Goal: Task Accomplishment & Management: Use online tool/utility

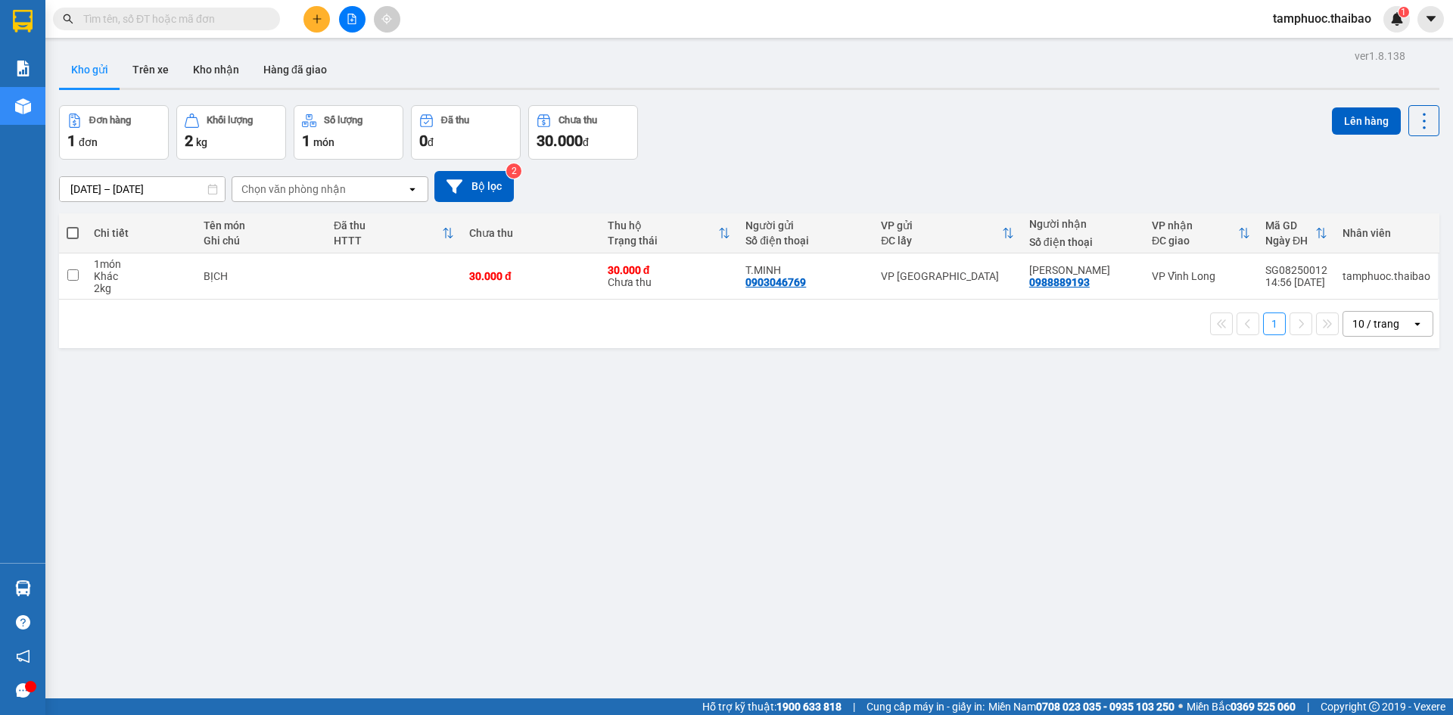
click at [73, 229] on span at bounding box center [73, 233] width 12 height 12
click at [73, 226] on input "checkbox" at bounding box center [73, 226] width 0 height 0
checkbox input "true"
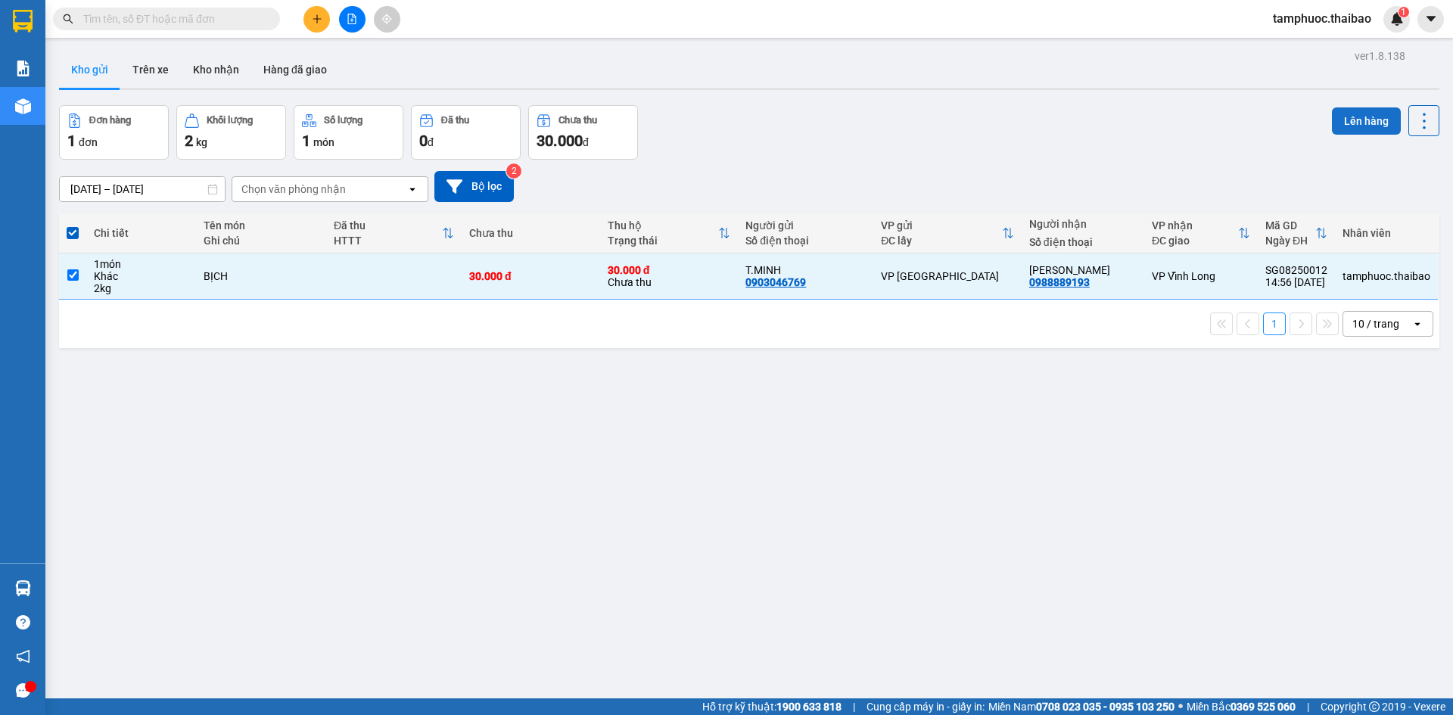
click at [1344, 119] on button "Lên hàng" at bounding box center [1366, 120] width 69 height 27
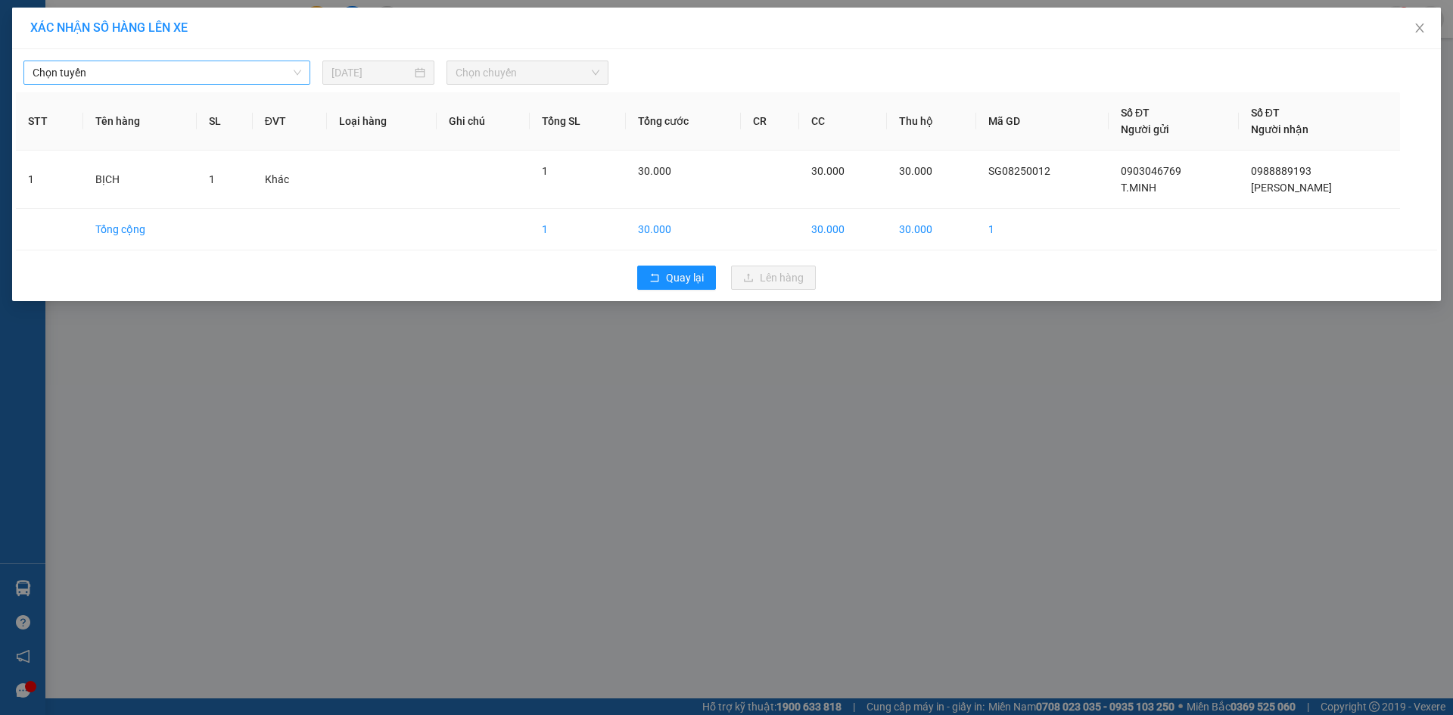
click at [251, 76] on span "Chọn tuyến" at bounding box center [167, 72] width 269 height 23
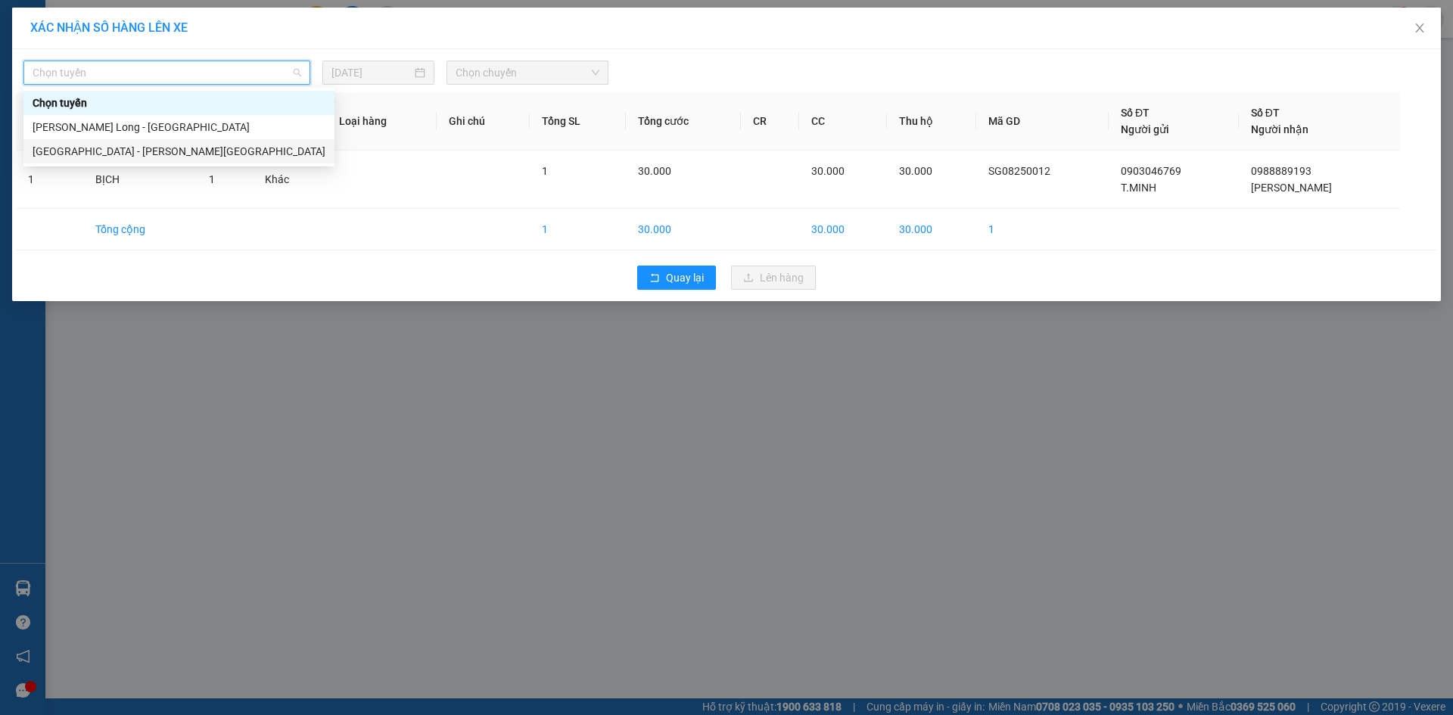
drag, startPoint x: 264, startPoint y: 145, endPoint x: 334, endPoint y: 120, distance: 74.0
click at [266, 148] on div "[GEOGRAPHIC_DATA] - [PERSON_NAME][GEOGRAPHIC_DATA]" at bounding box center [179, 151] width 293 height 17
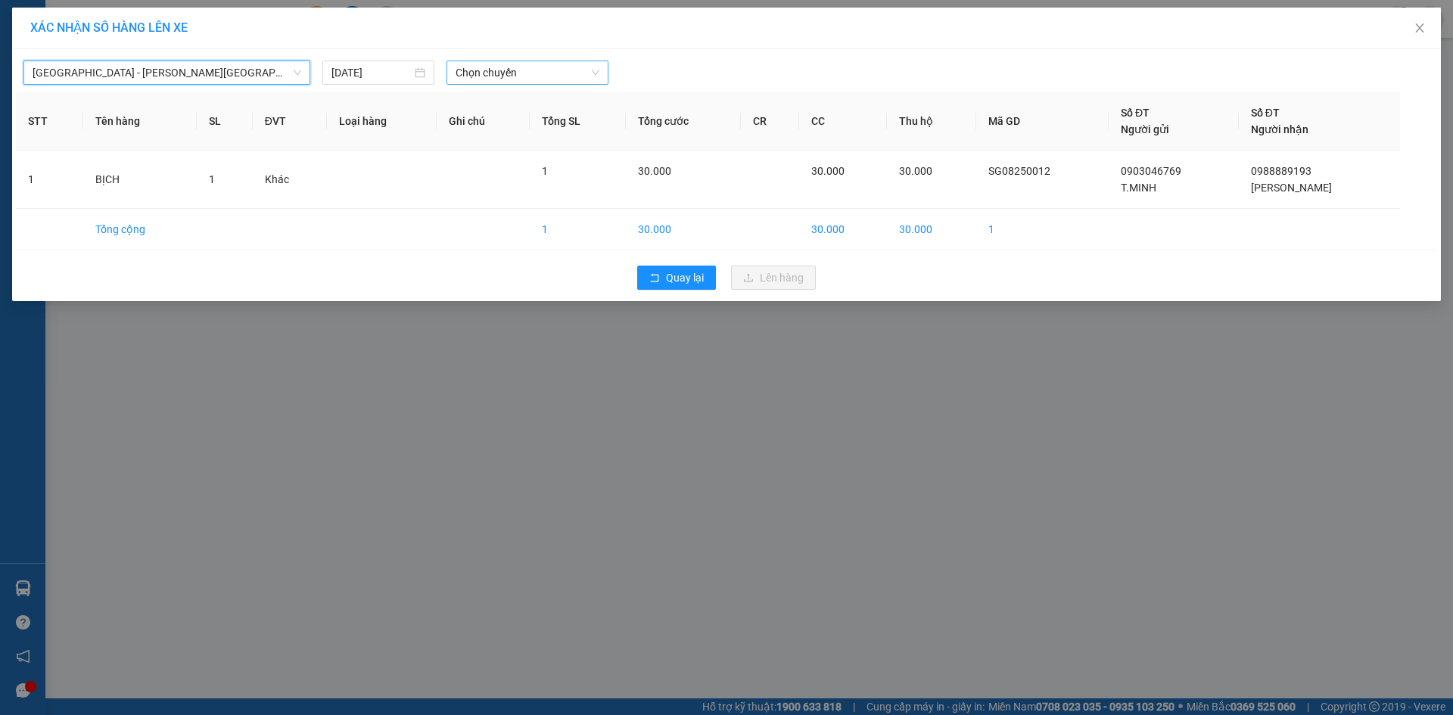
click at [555, 73] on span "Chọn chuyến" at bounding box center [528, 72] width 144 height 23
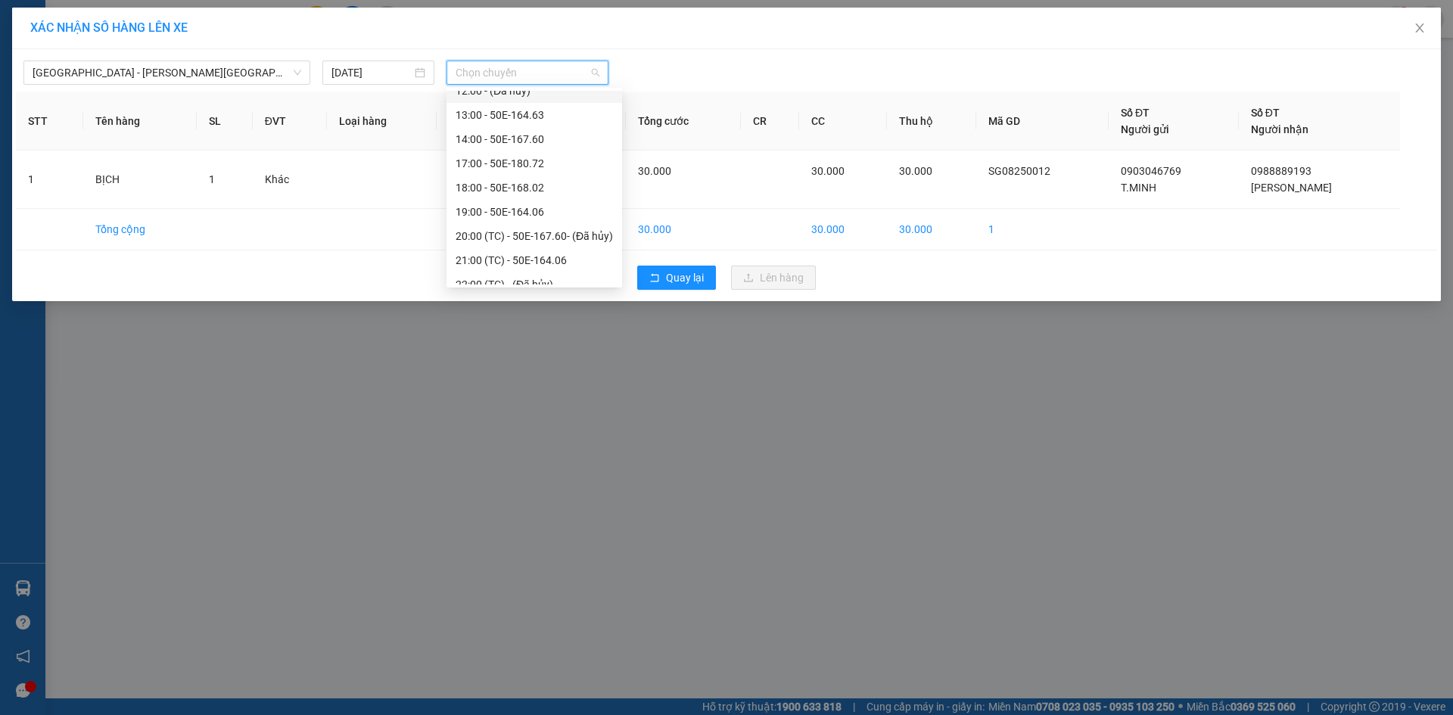
scroll to position [170, 0]
click at [554, 173] on div "18:00 - 50E-168.02" at bounding box center [534, 175] width 157 height 17
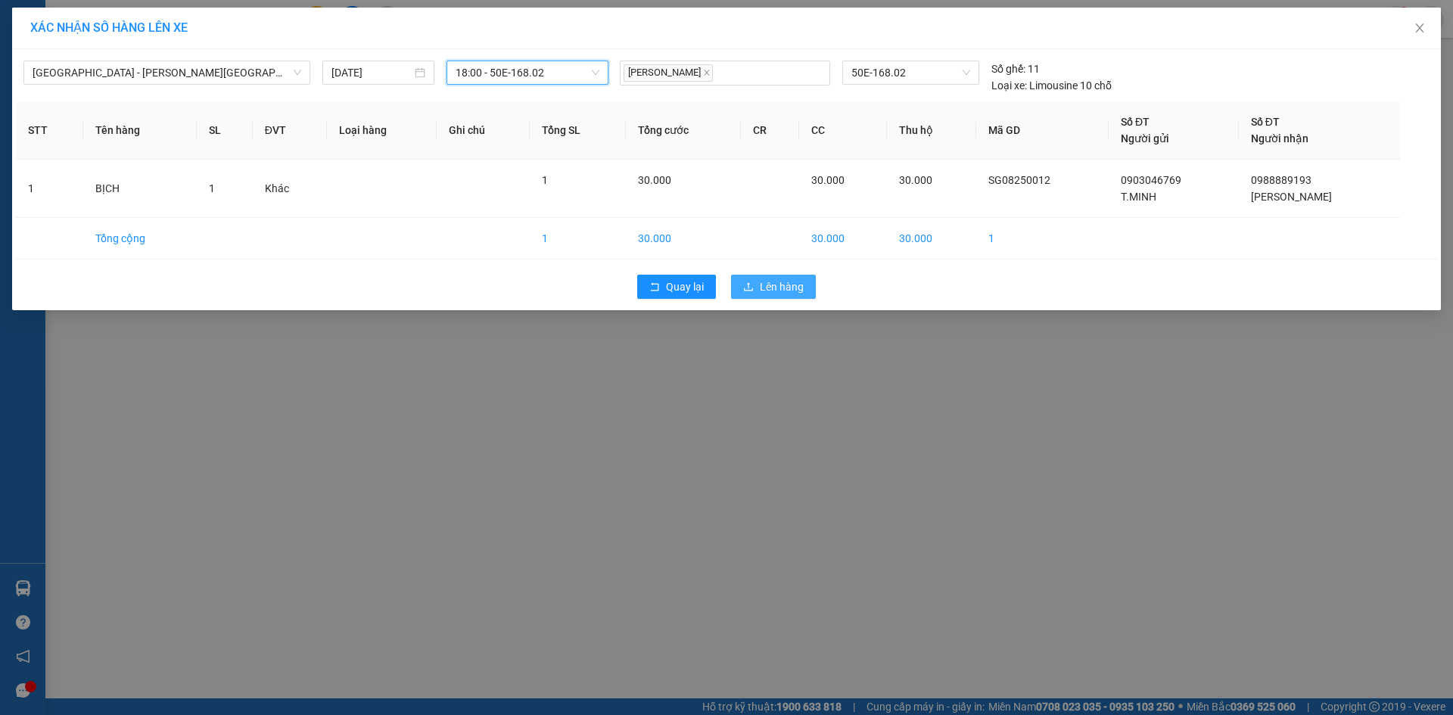
click at [789, 290] on span "Lên hàng" at bounding box center [782, 286] width 44 height 17
